Goal: Task Accomplishment & Management: Manage account settings

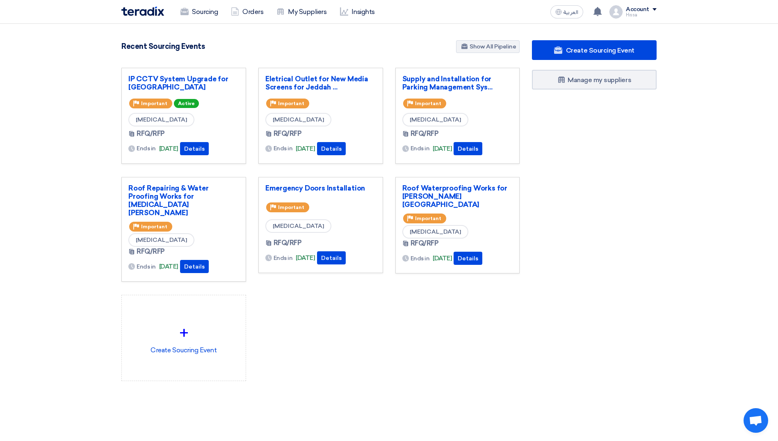
click at [656, 10] on span at bounding box center [655, 9] width 4 height 2
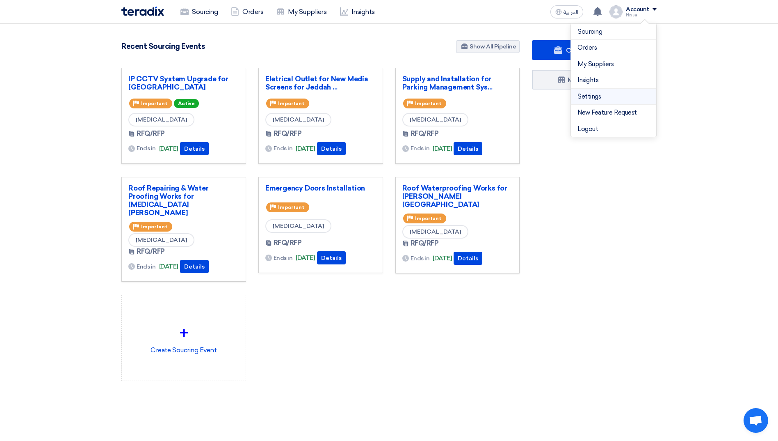
click at [612, 97] on link "Settings" at bounding box center [614, 96] width 72 height 9
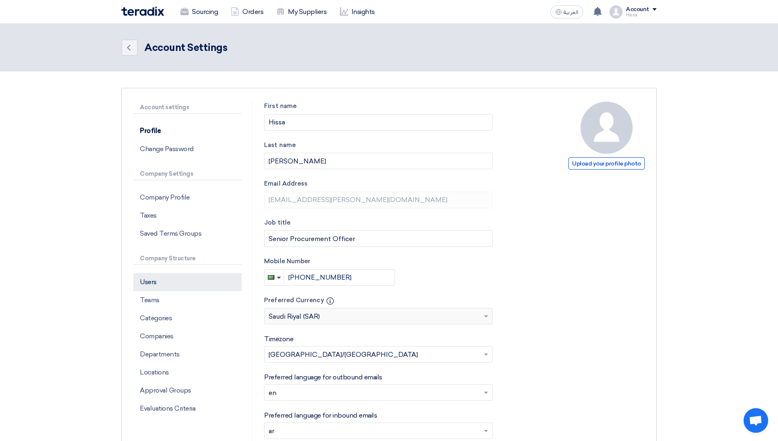
click at [156, 283] on p "Users" at bounding box center [187, 282] width 108 height 18
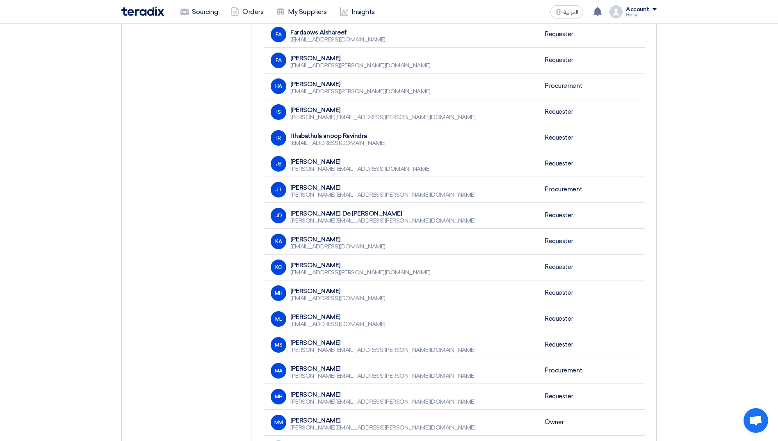
scroll to position [533, 0]
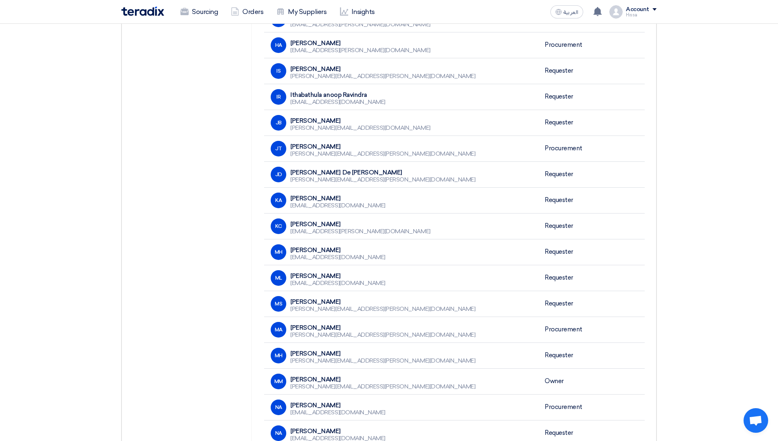
click at [107, 211] on section "Account settings Profile Change Password Company Settings Company Profile Taxes…" at bounding box center [389, 104] width 778 height 1132
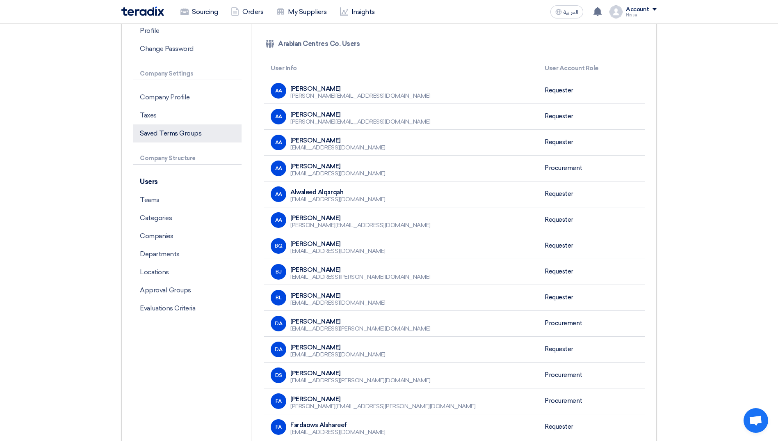
scroll to position [41, 0]
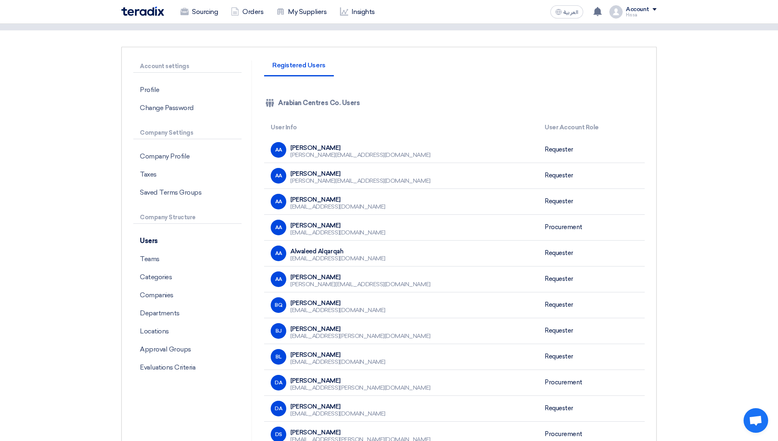
click at [148, 11] on img at bounding box center [142, 11] width 43 height 9
